Goal: Find specific page/section: Find specific page/section

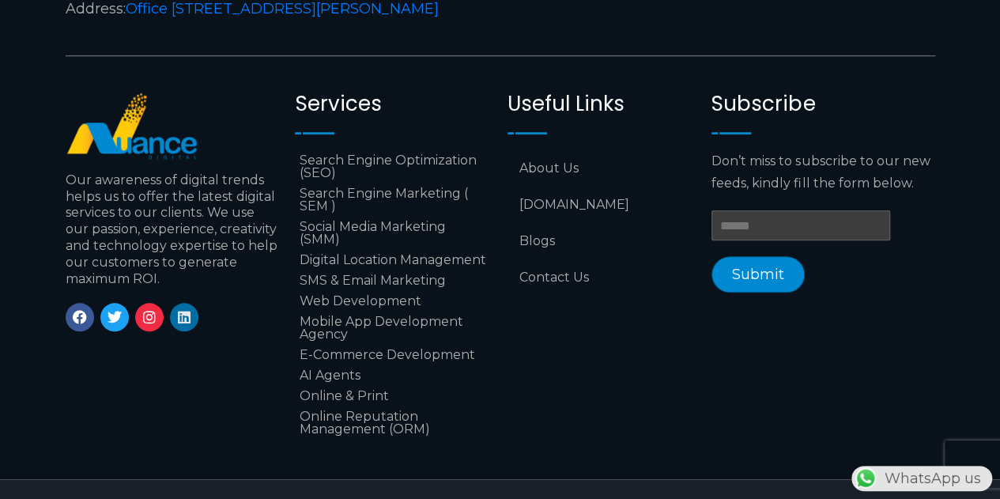
click at [188, 310] on icon at bounding box center [184, 317] width 14 height 14
click at [370, 150] on link "Search Engine Optimization (SEO)" at bounding box center [393, 166] width 197 height 33
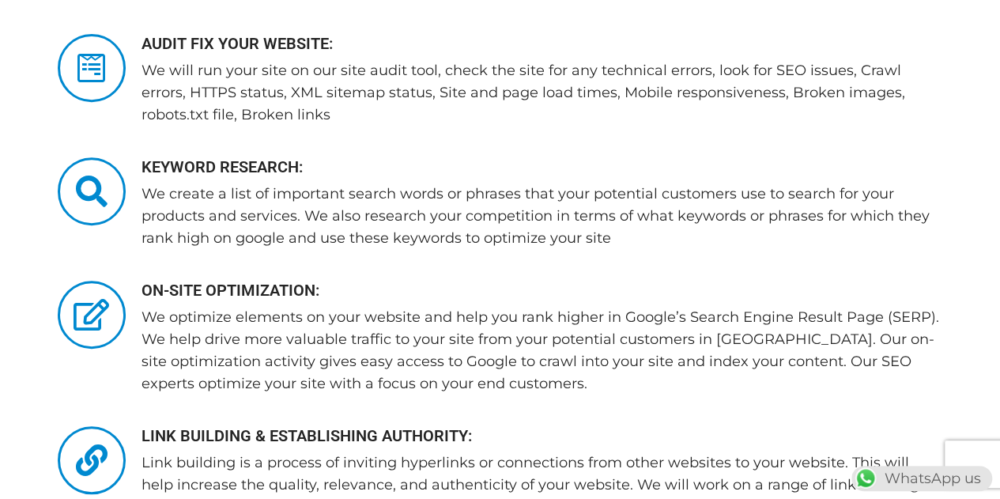
scroll to position [3297, 0]
